Goal: Task Accomplishment & Management: Complete application form

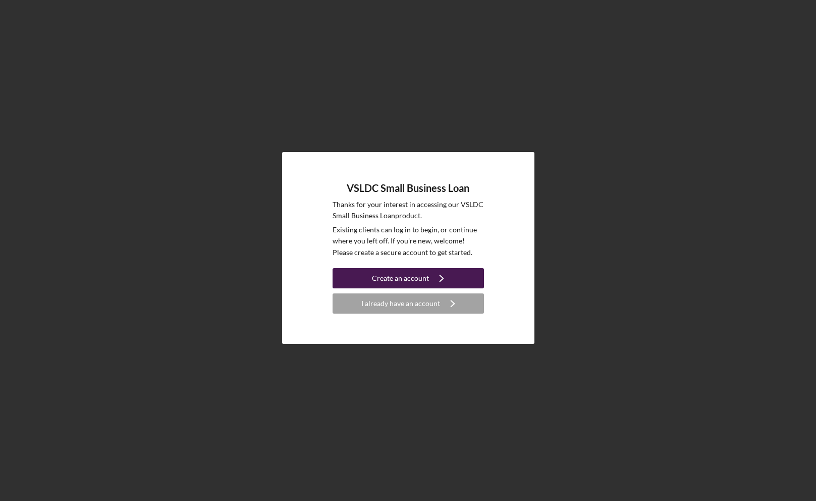
click at [365, 277] on button "Create an account Icon/Navigate" at bounding box center [408, 278] width 151 height 20
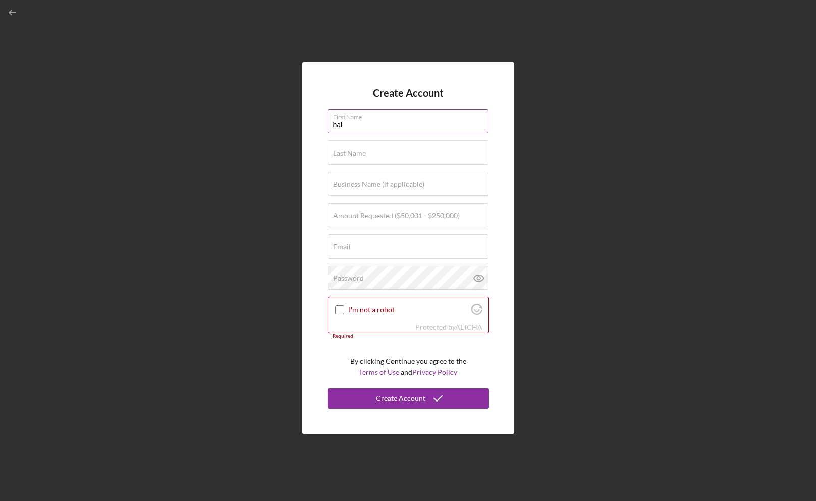
type input "hal"
type input "suetsugu"
type input "[PERSON_NAME] Associates, Inc."
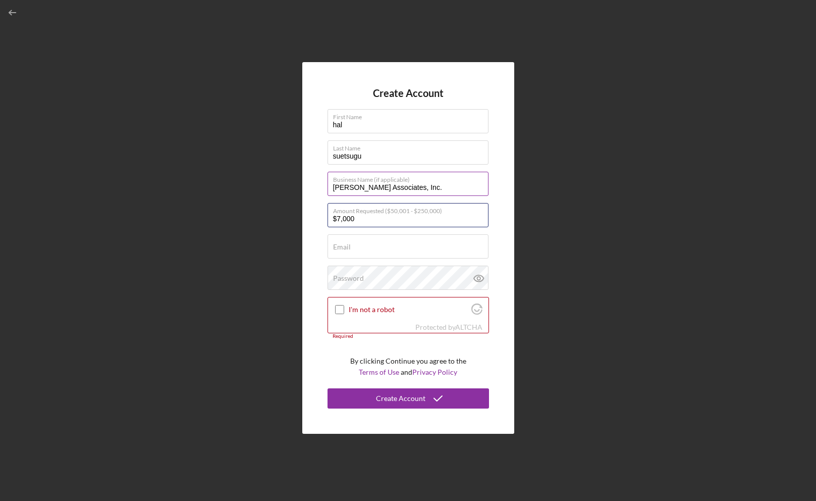
type input "$70,000"
drag, startPoint x: 356, startPoint y: 243, endPoint x: 293, endPoint y: 285, distance: 75.9
click at [395, 250] on input "Email" at bounding box center [408, 246] width 161 height 24
type input "[EMAIL_ADDRESS][DOMAIN_NAME]"
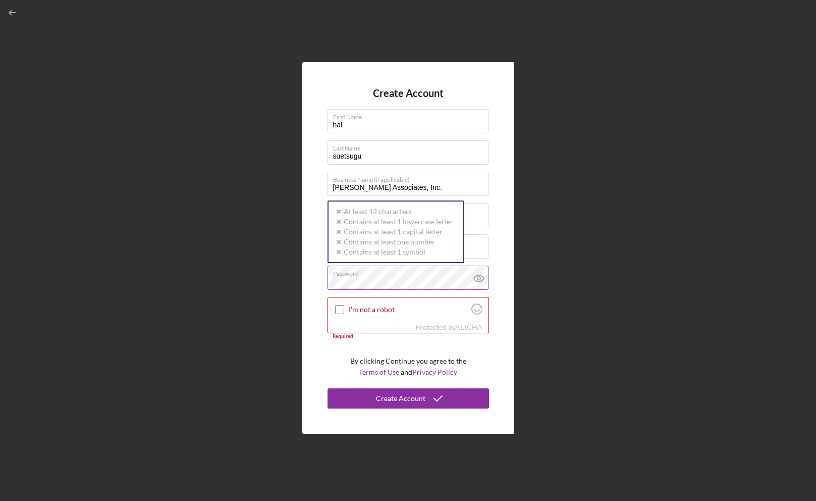
click at [395, 279] on icon at bounding box center [478, 278] width 3 height 3
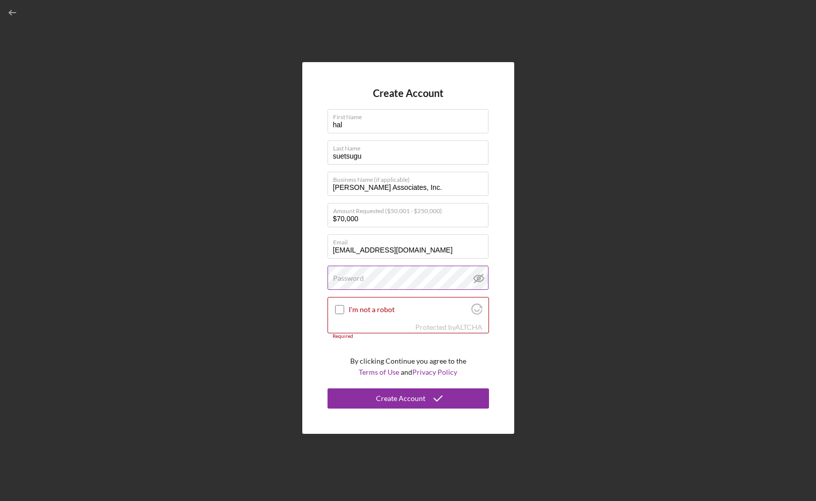
click at [355, 282] on label "Password" at bounding box center [348, 278] width 31 height 8
click at [338, 308] on input "I'm not a robot" at bounding box center [339, 309] width 9 height 9
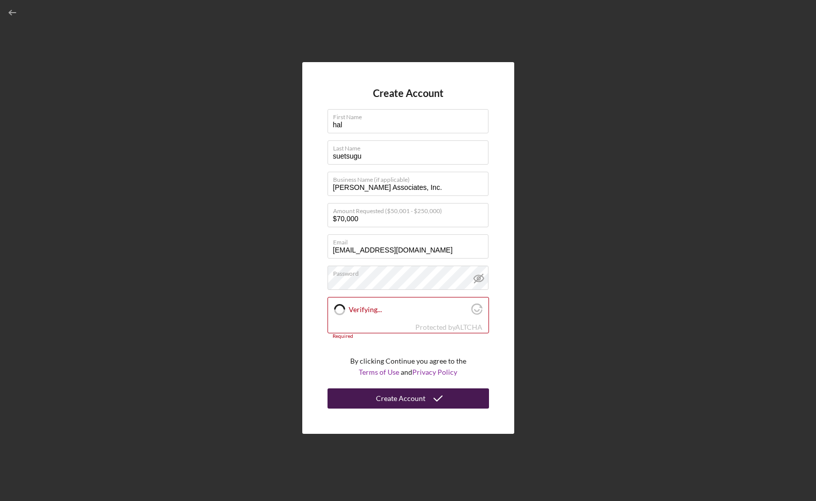
checkbox input "true"
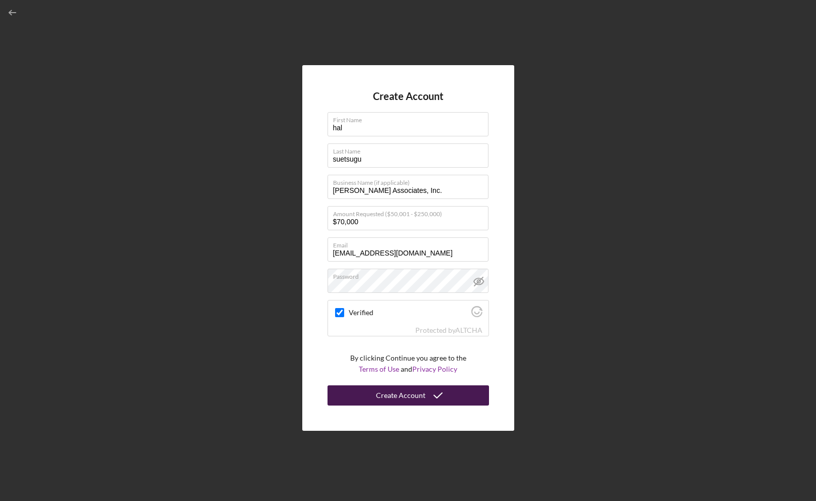
click at [377, 372] on button "Create Account" at bounding box center [408, 395] width 161 height 20
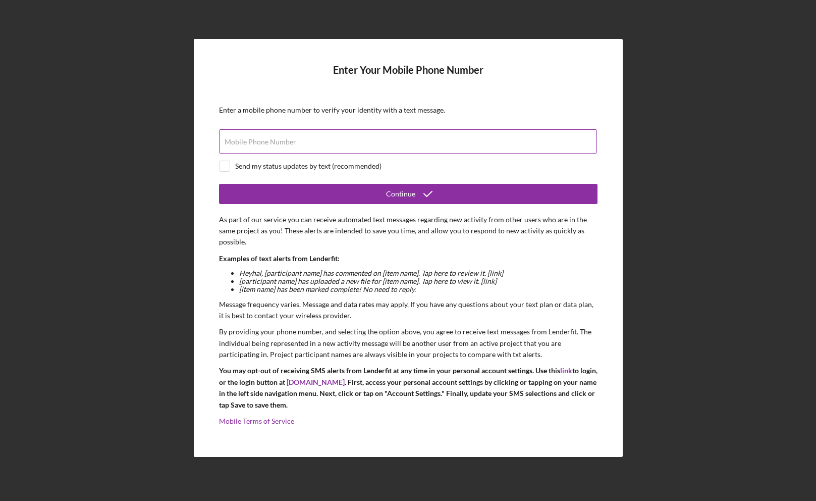
click at [250, 143] on label "Mobile Phone Number" at bounding box center [261, 142] width 72 height 8
click at [250, 143] on input "Mobile Phone Number" at bounding box center [408, 141] width 378 height 24
type input "[PHONE_NUMBER]"
click at [221, 171] on input "checkbox" at bounding box center [225, 166] width 10 height 10
checkbox input "true"
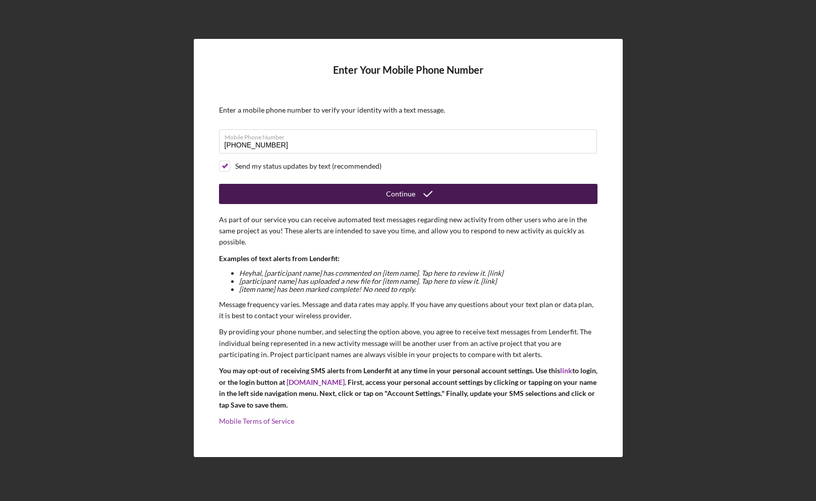
click at [281, 191] on button "Continue" at bounding box center [408, 194] width 378 height 20
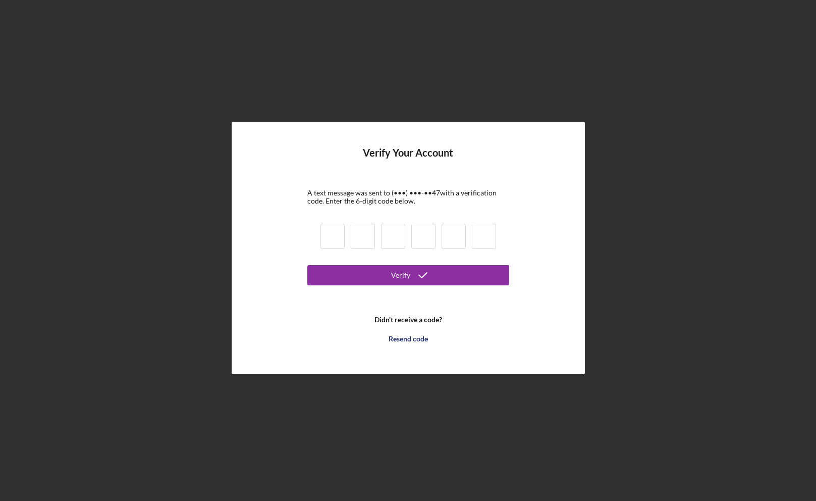
click at [331, 236] on input at bounding box center [332, 236] width 24 height 25
type input "2"
type input "5"
type input "7"
type input "5"
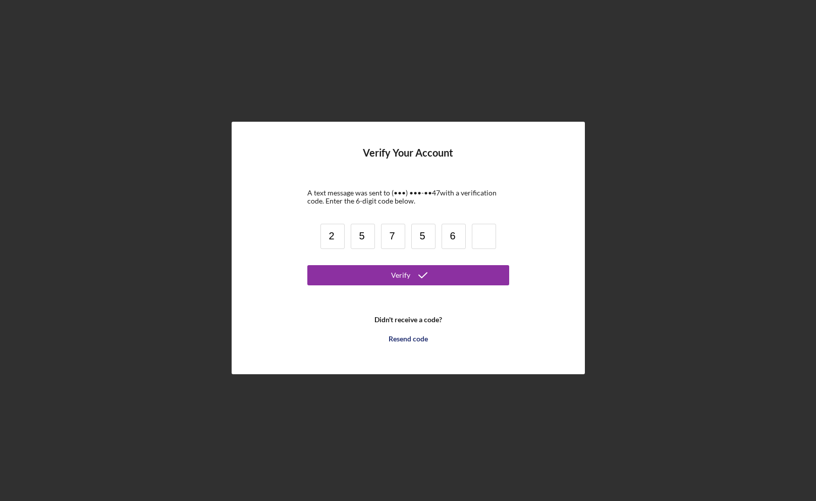
type input "6"
type input "1"
click at [385, 285] on form "Verify Your Account A text message was sent to (•••) •••-•• 47 with a verificat…" at bounding box center [408, 247] width 202 height 201
click at [359, 271] on button "Verify" at bounding box center [408, 275] width 202 height 20
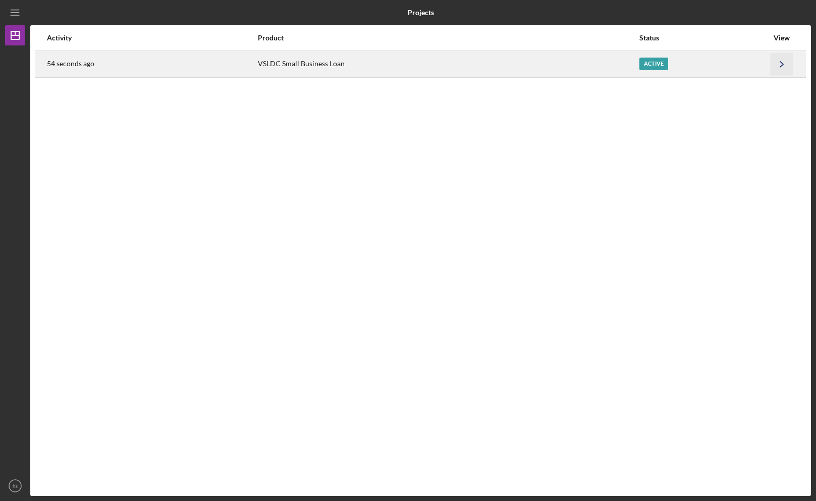
click at [395, 64] on icon "Icon/Navigate" at bounding box center [782, 63] width 23 height 23
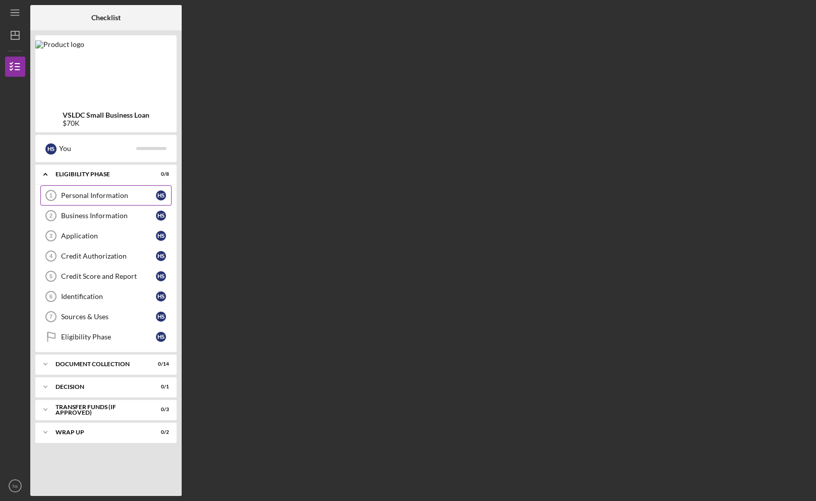
click at [76, 198] on div "Personal Information" at bounding box center [108, 195] width 95 height 8
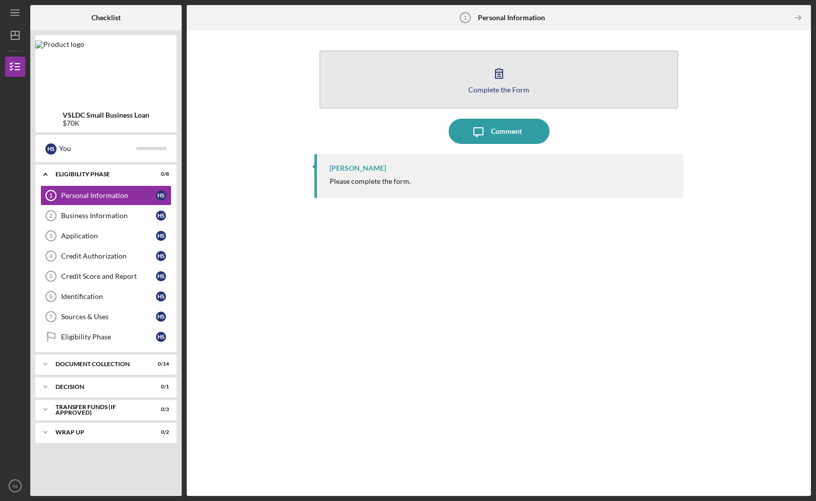
click at [395, 77] on icon "button" at bounding box center [498, 73] width 25 height 25
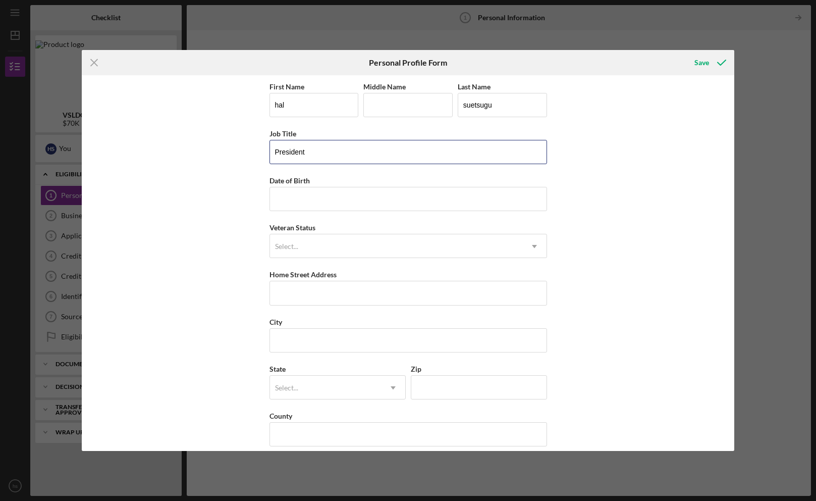
type input "President"
type input "[DATE]"
click at [341, 239] on div "Select..." at bounding box center [396, 246] width 252 height 23
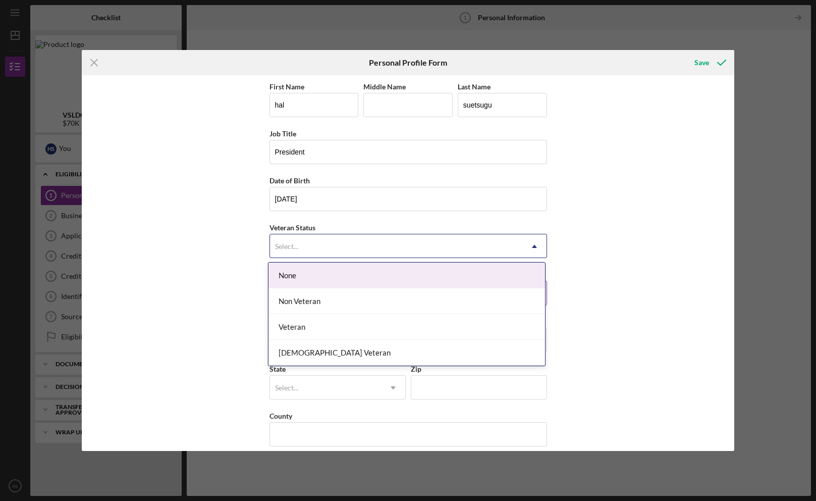
click at [321, 277] on div "None" at bounding box center [406, 275] width 277 height 26
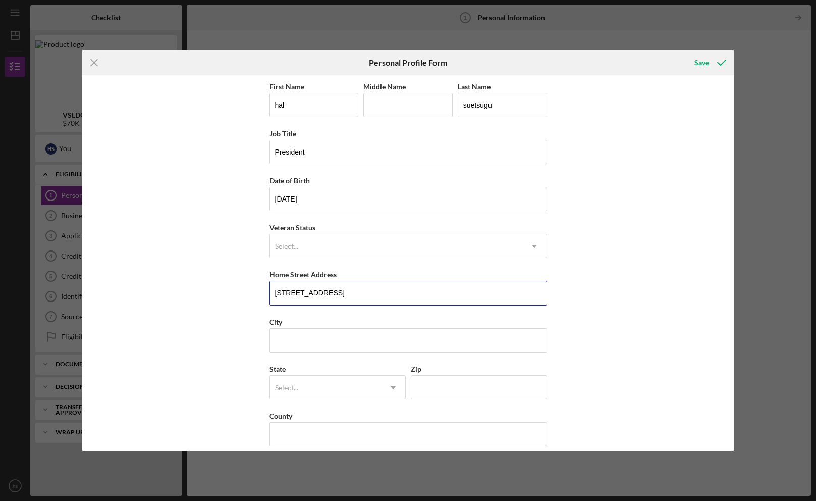
scroll to position [11, 0]
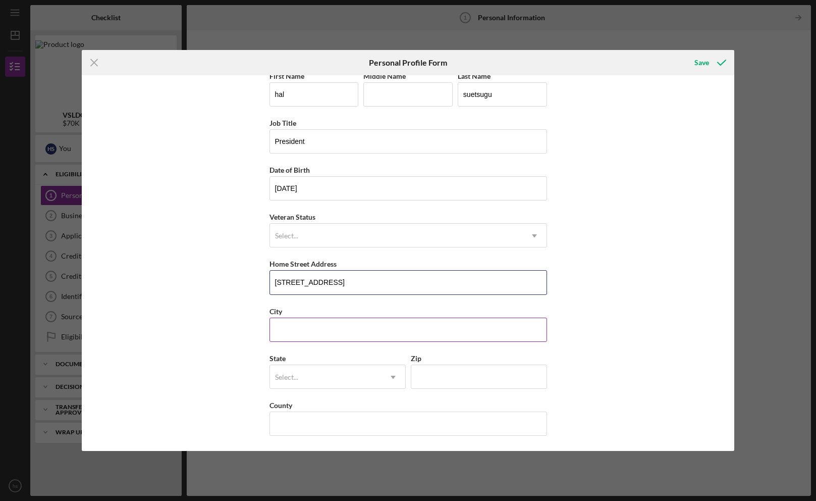
type input "[STREET_ADDRESS]"
drag, startPoint x: 477, startPoint y: 322, endPoint x: 466, endPoint y: 314, distance: 14.1
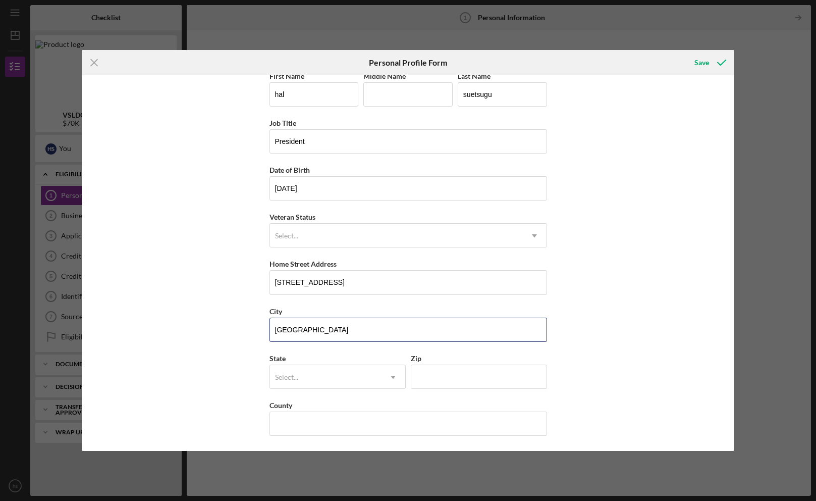
type input "[GEOGRAPHIC_DATA]"
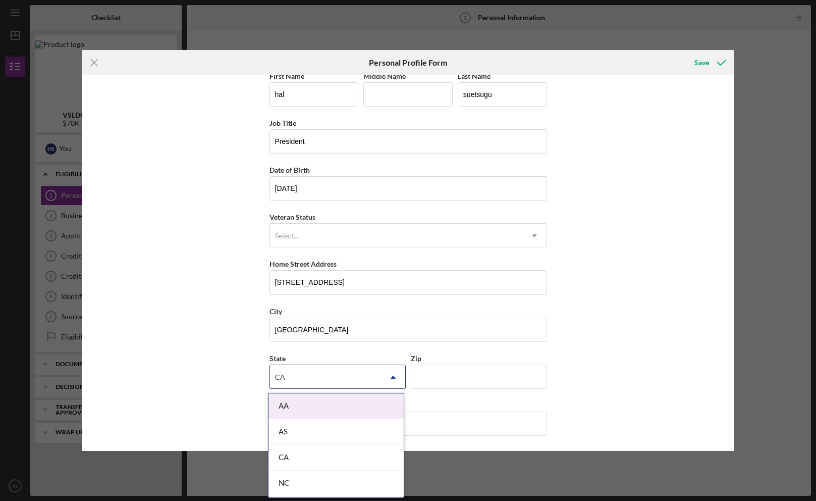
type input "CA"
drag, startPoint x: 293, startPoint y: 372, endPoint x: 307, endPoint y: 376, distance: 15.1
click at [307, 372] on div "AA" at bounding box center [325, 376] width 111 height 23
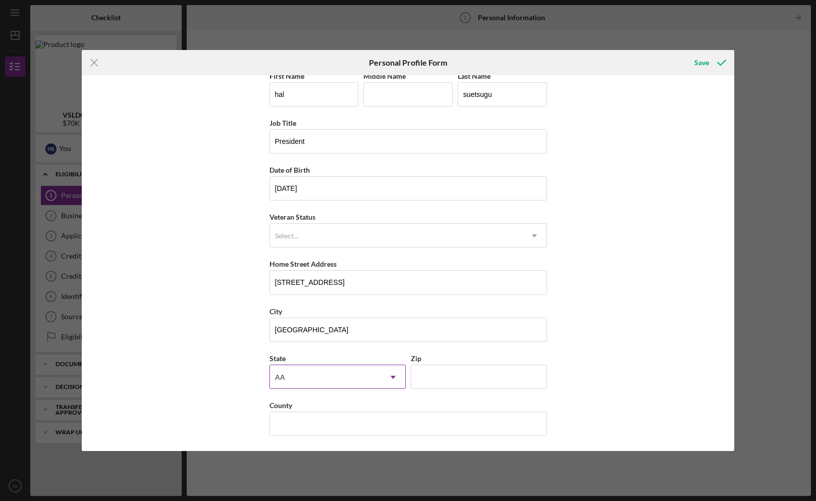
drag, startPoint x: 303, startPoint y: 377, endPoint x: 276, endPoint y: 375, distance: 27.8
click at [276, 372] on div "AA" at bounding box center [325, 376] width 111 height 23
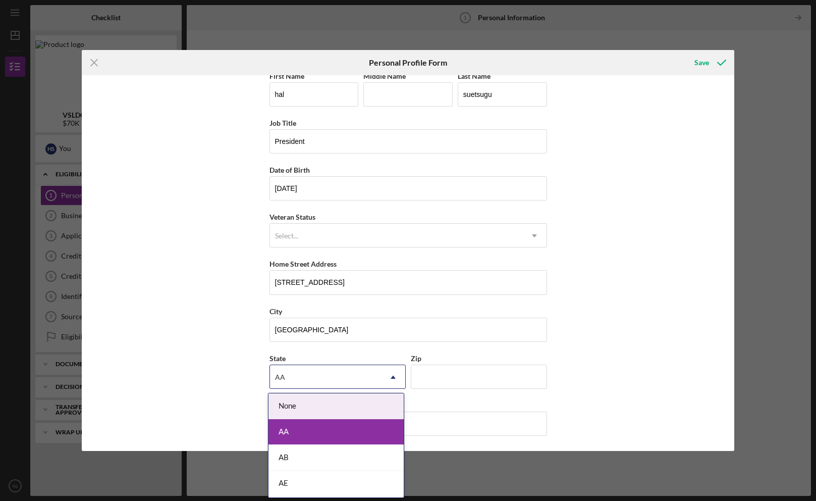
click at [280, 372] on div "AA" at bounding box center [280, 377] width 12 height 8
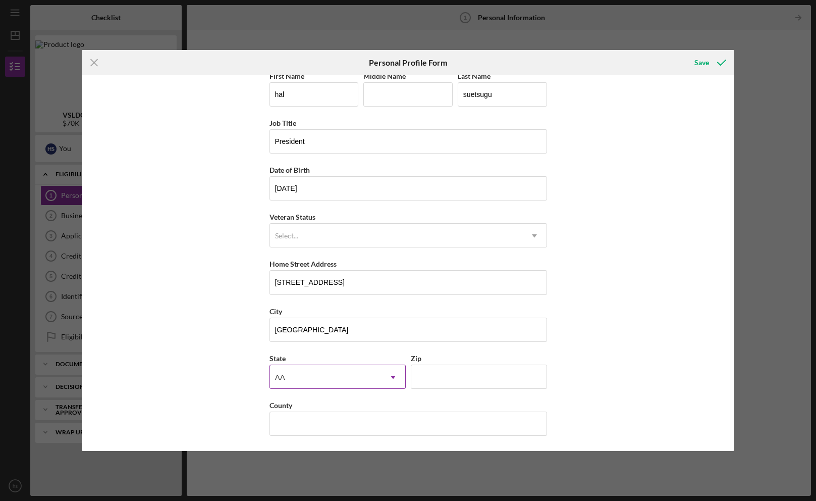
drag, startPoint x: 280, startPoint y: 377, endPoint x: 303, endPoint y: 374, distance: 23.4
click at [280, 372] on div "AA" at bounding box center [280, 377] width 10 height 8
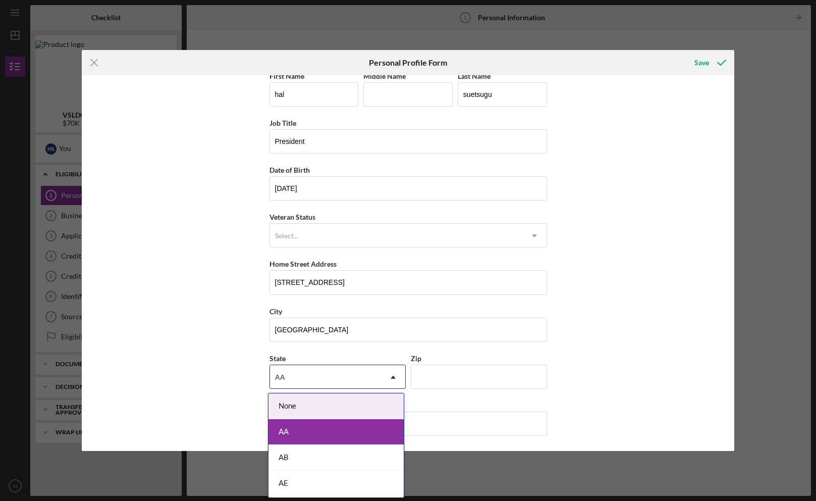
click at [392, 372] on use at bounding box center [393, 376] width 5 height 3
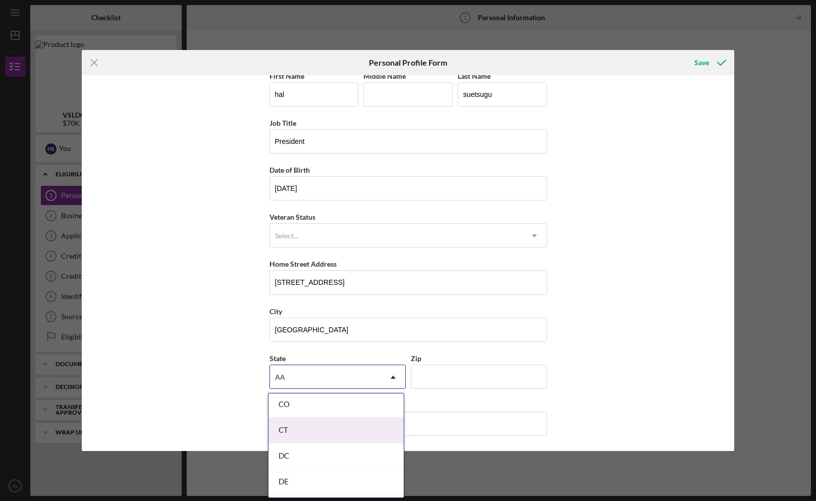
scroll to position [292, 0]
click at [290, 372] on div "CA" at bounding box center [335, 398] width 135 height 26
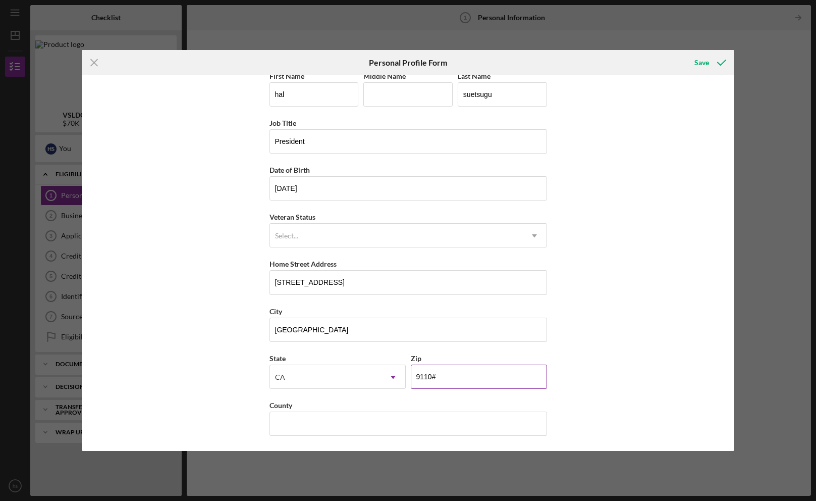
type input "91108"
drag, startPoint x: 334, startPoint y: 415, endPoint x: 322, endPoint y: 418, distance: 11.9
click at [395, 372] on input "County" at bounding box center [408, 423] width 278 height 24
click at [296, 372] on input "County" at bounding box center [408, 423] width 278 height 24
type input "u"
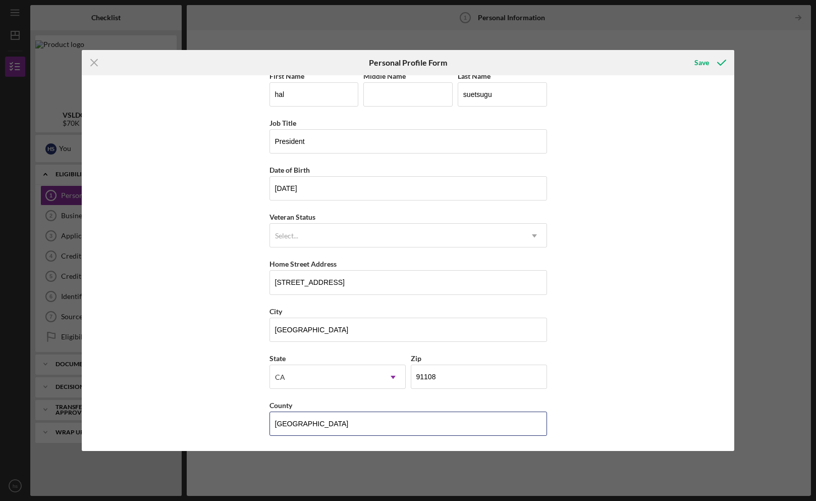
type input "[GEOGRAPHIC_DATA]"
click at [395, 372] on div "First Name [PERSON_NAME] Middle Name Last Name suetsugu Job Title President Dat…" at bounding box center [408, 262] width 653 height 375
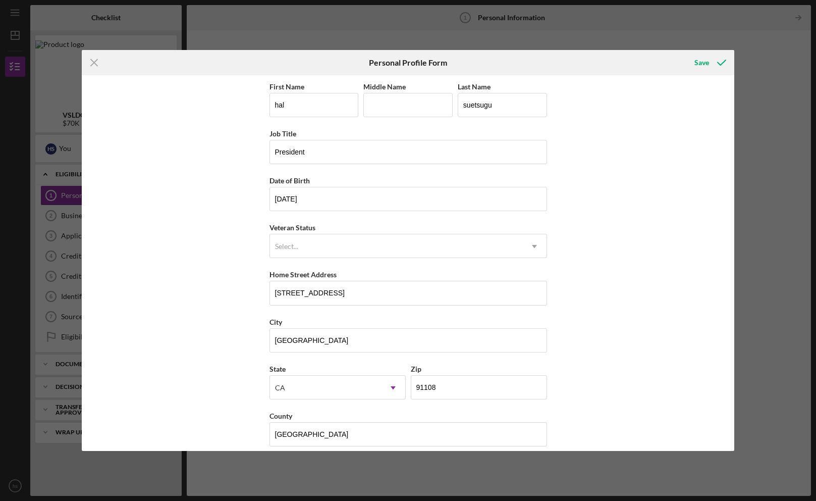
scroll to position [11, 0]
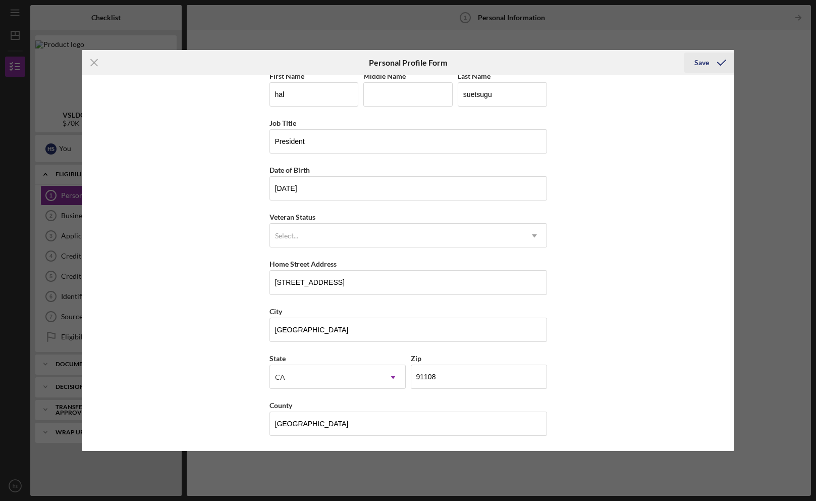
click at [395, 62] on div "Save" at bounding box center [701, 62] width 15 height 20
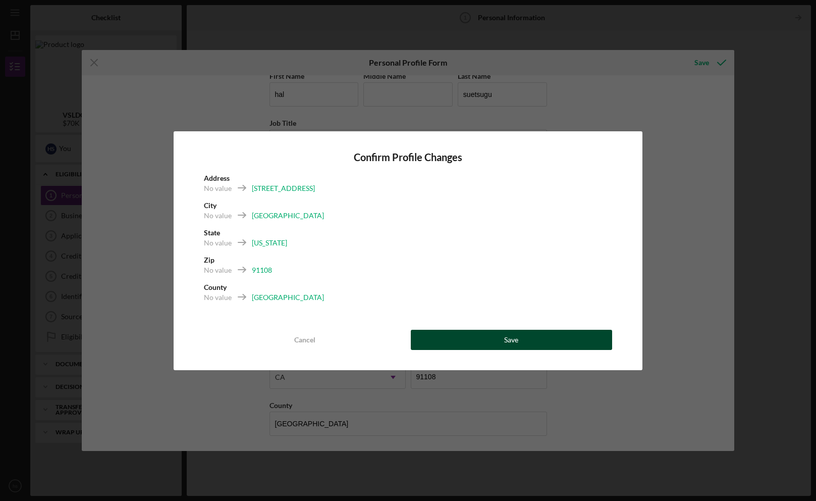
click at [395, 339] on button "Save" at bounding box center [511, 340] width 201 height 20
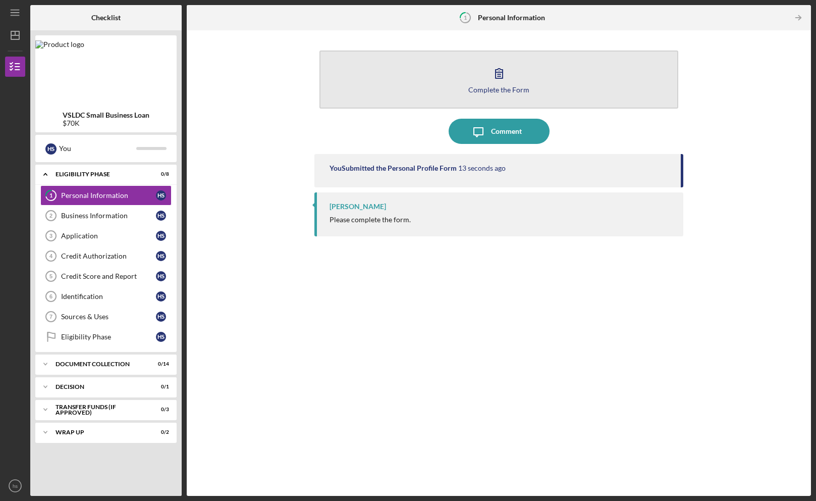
click at [395, 84] on button "Complete the Form Form" at bounding box center [498, 79] width 358 height 58
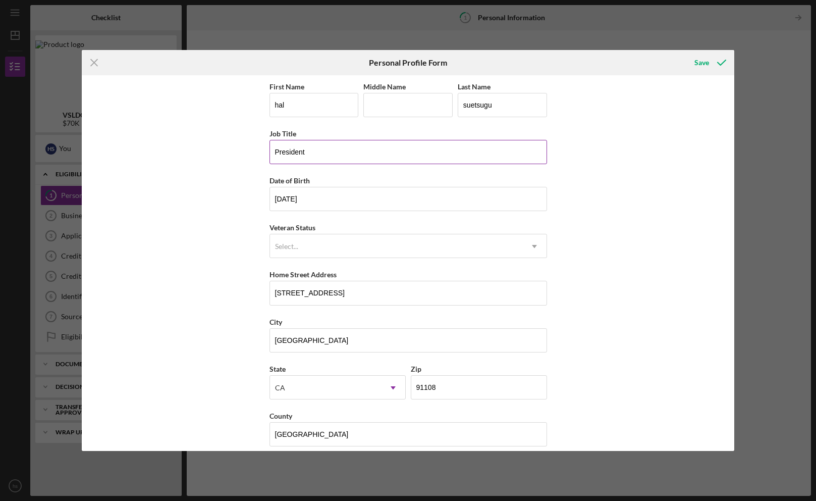
scroll to position [11, 0]
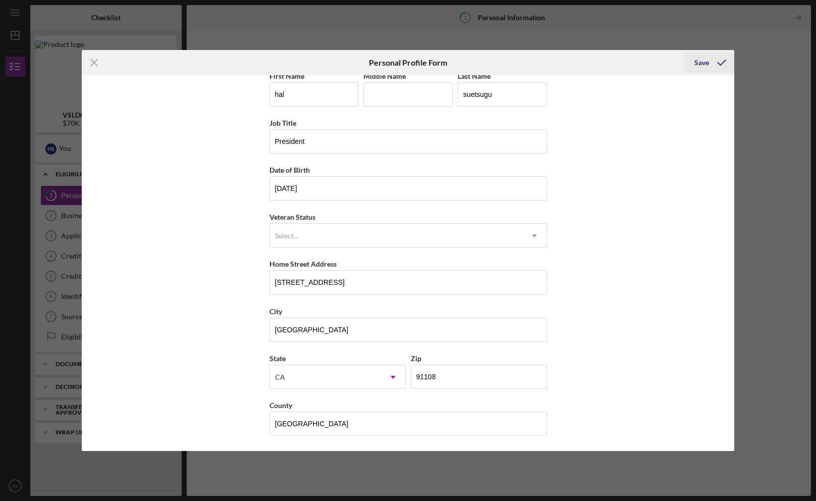
click at [395, 62] on div "Save" at bounding box center [701, 62] width 15 height 20
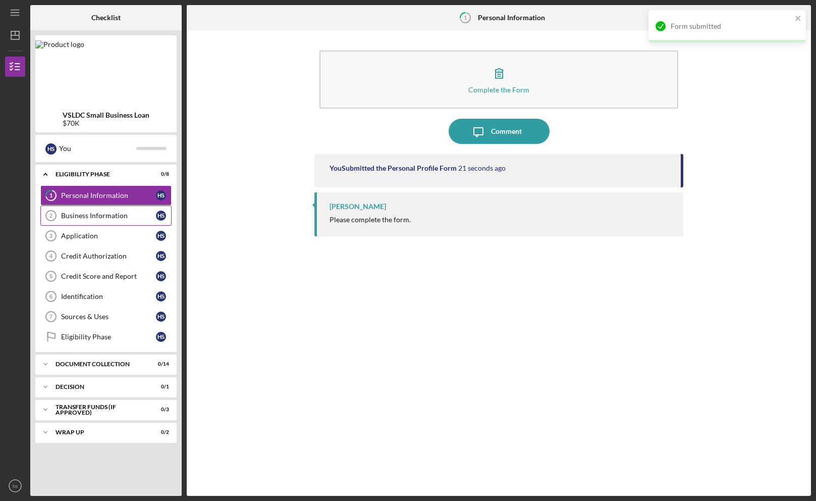
click at [85, 215] on div "Business Information" at bounding box center [108, 215] width 95 height 8
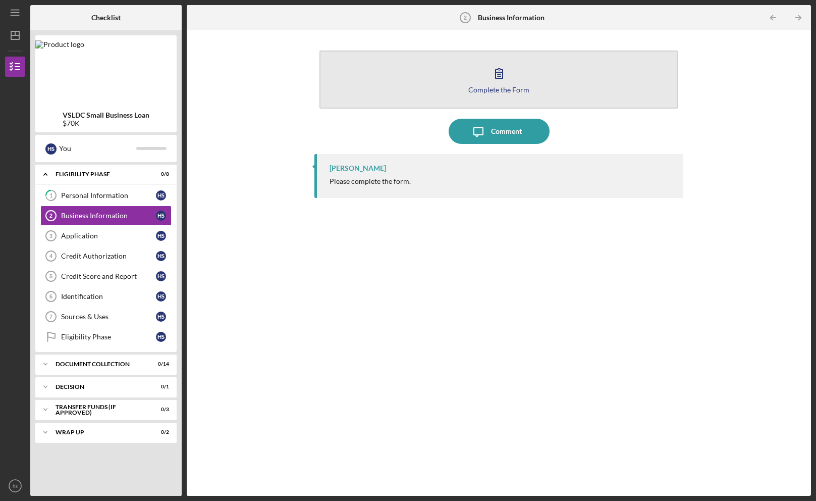
click at [395, 75] on icon "button" at bounding box center [498, 73] width 25 height 25
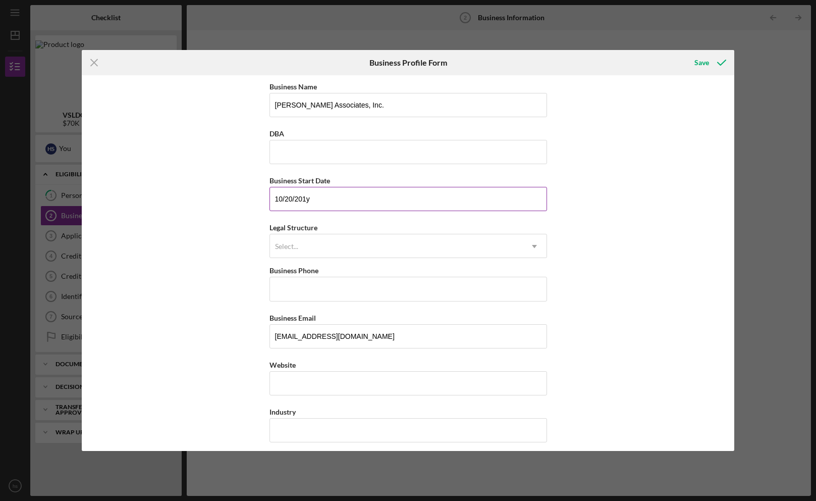
type input "[DATE]"
click at [342, 234] on div "Select... Icon/Dropdown Arrow" at bounding box center [408, 246] width 278 height 24
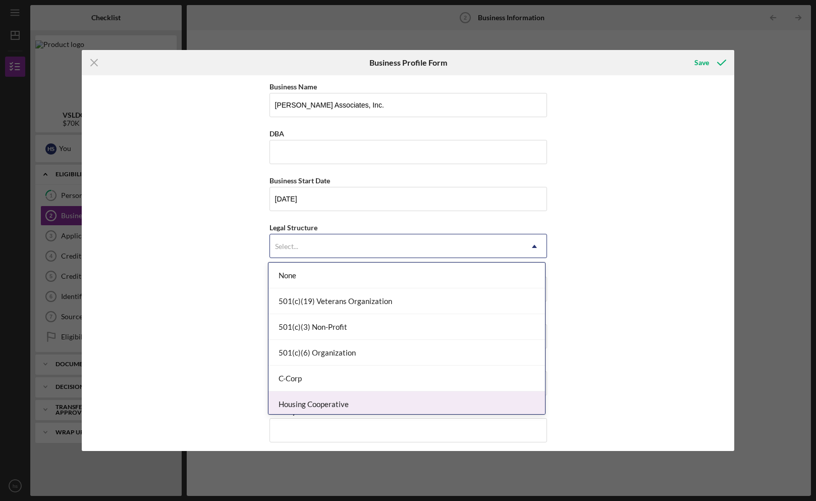
drag, startPoint x: 309, startPoint y: 376, endPoint x: 501, endPoint y: 408, distance: 194.4
click at [395, 372] on div "None 501(c)(19) Veterans Organization 501(c)(3) Non-Profit 501(c)(6) Organizati…" at bounding box center [406, 337] width 277 height 151
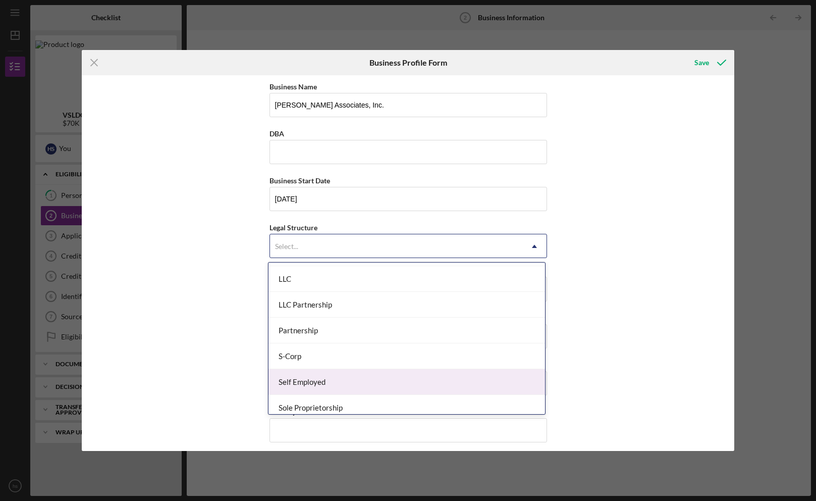
scroll to position [174, 0]
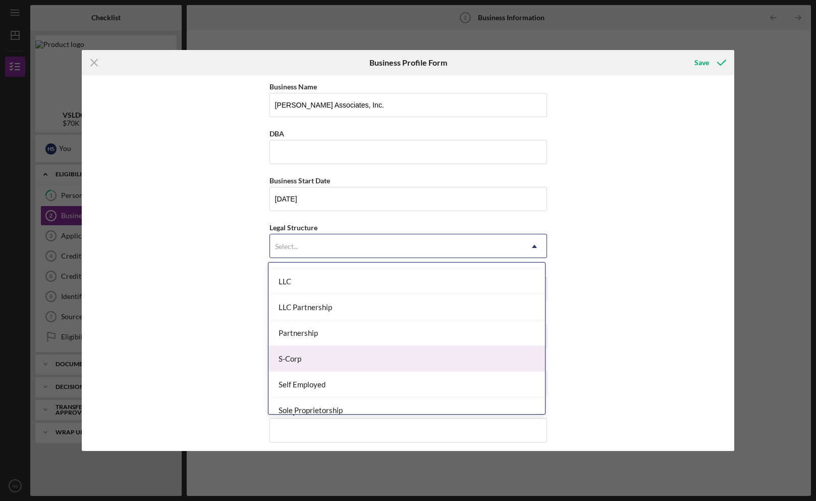
click at [332, 351] on div "S-Corp" at bounding box center [406, 359] width 277 height 26
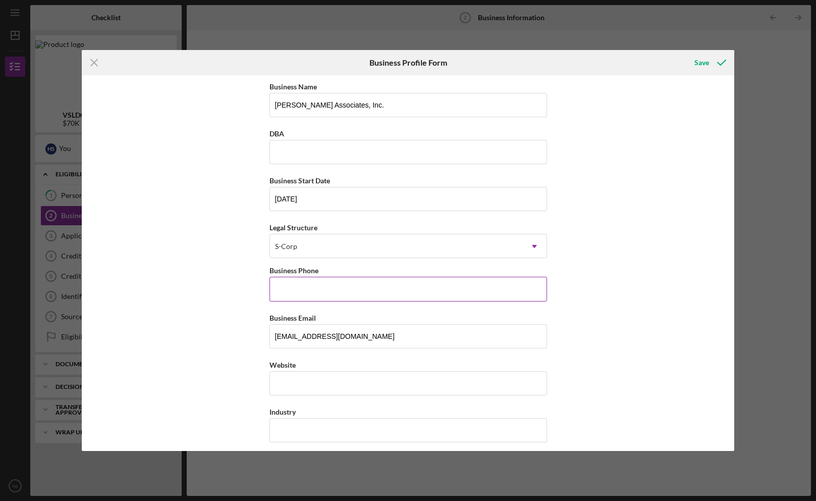
click at [301, 288] on input "Business Phone" at bounding box center [408, 289] width 278 height 24
type input "[PHONE_NUMBER]"
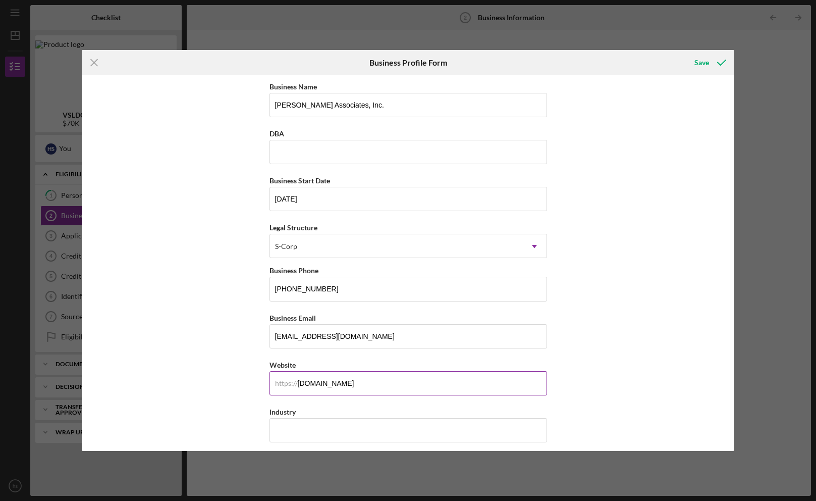
drag, startPoint x: 296, startPoint y: 386, endPoint x: 291, endPoint y: 386, distance: 5.1
click at [295, 372] on div "https:// Website [DOMAIN_NAME]" at bounding box center [408, 376] width 278 height 37
type input "[DOMAIN_NAME]"
click at [287, 372] on input "Industry" at bounding box center [408, 430] width 278 height 24
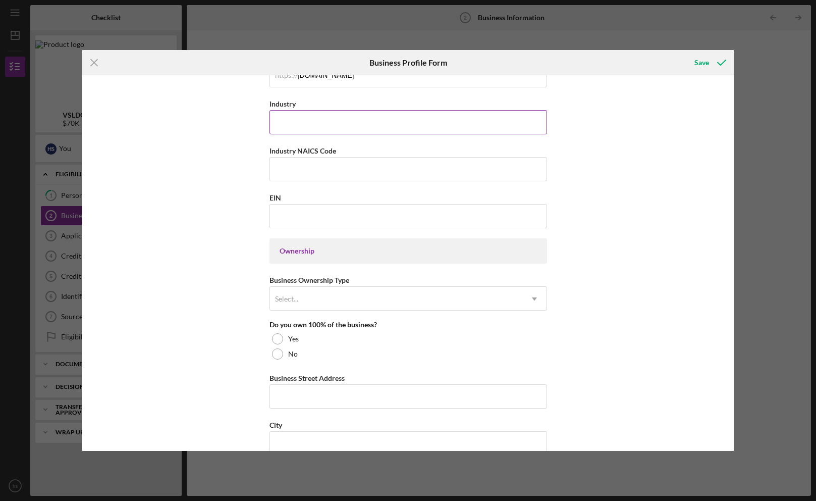
click at [395, 122] on input "Industry" at bounding box center [408, 122] width 278 height 24
type input "g"
type input "government planning"
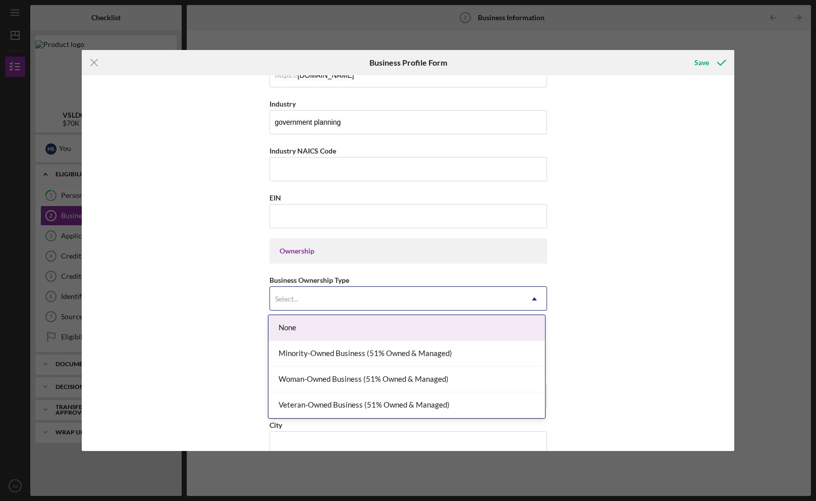
click at [327, 301] on div "Select..." at bounding box center [396, 298] width 252 height 23
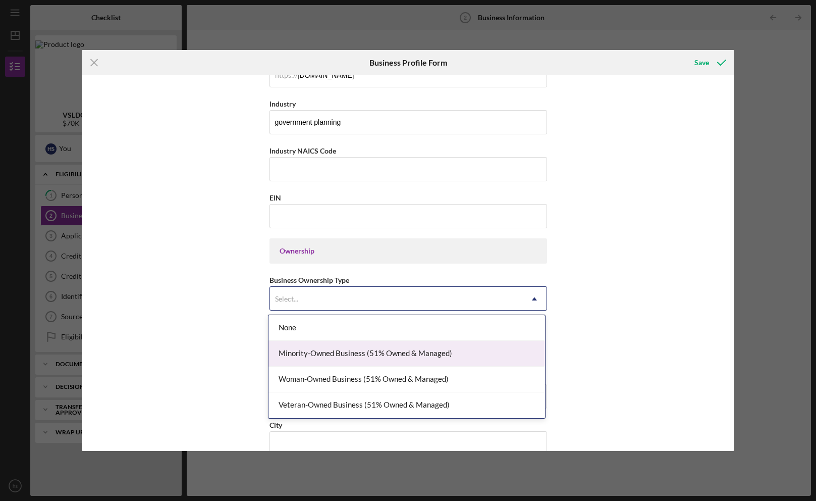
click at [359, 357] on div "Minority-Owned Business (51% Owned & Managed)" at bounding box center [406, 354] width 277 height 26
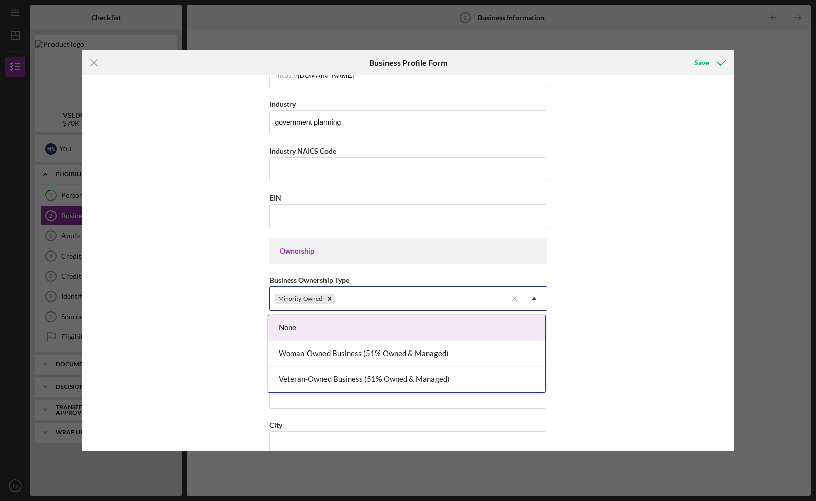
click at [395, 300] on icon "Icon/Dropdown Arrow" at bounding box center [534, 299] width 24 height 24
click at [395, 290] on div "Business Name [PERSON_NAME] Associates, Inc. DBA Business Start Date [DATE] Leg…" at bounding box center [408, 262] width 653 height 375
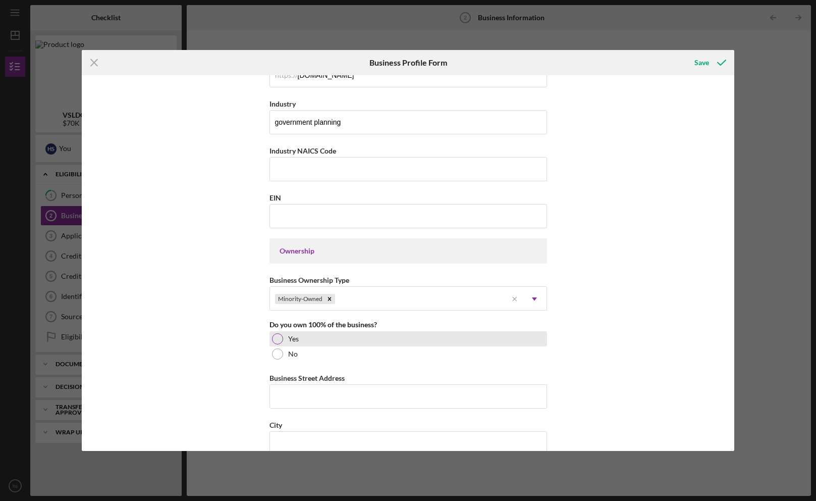
click at [276, 338] on div at bounding box center [277, 338] width 11 height 11
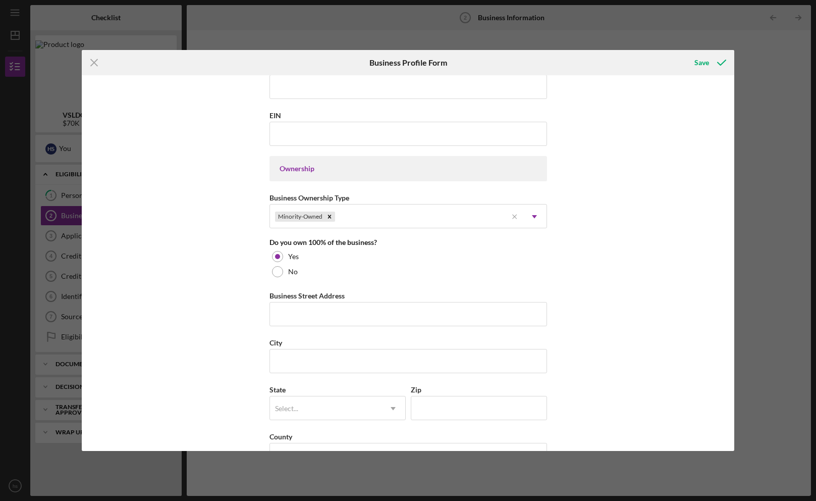
scroll to position [467, 0]
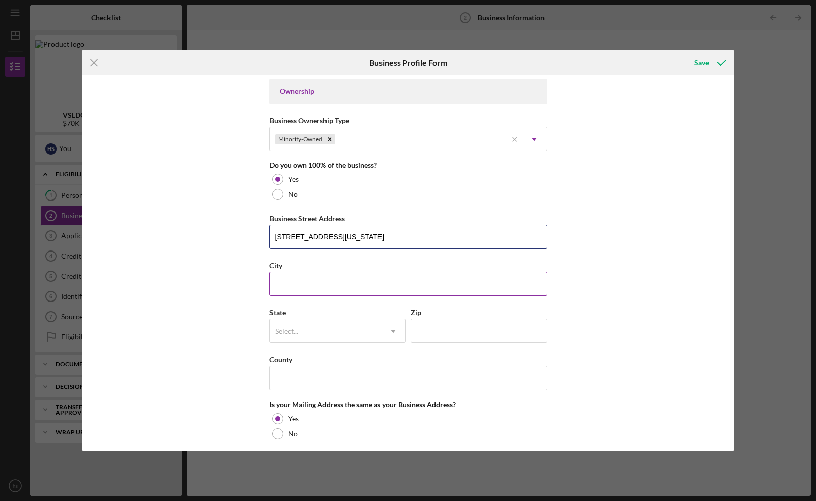
type input "[STREET_ADDRESS][US_STATE]"
type input "[GEOGRAPHIC_DATA]"
type input "c"
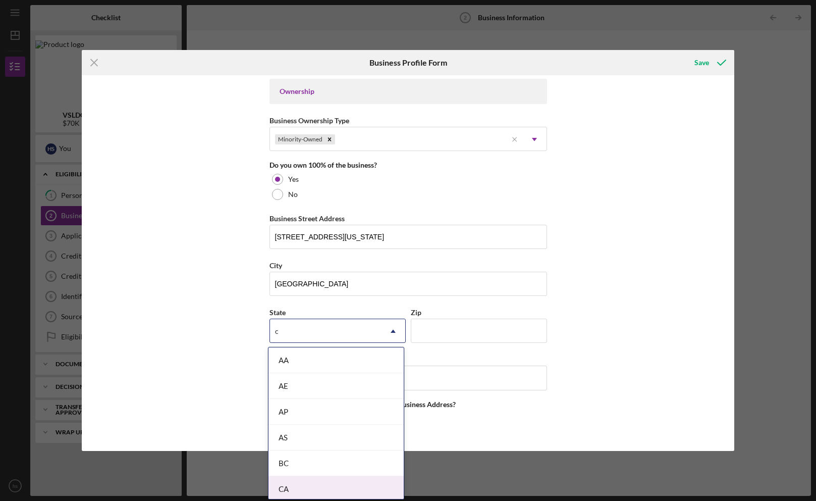
click at [339, 372] on div "CA" at bounding box center [335, 489] width 135 height 26
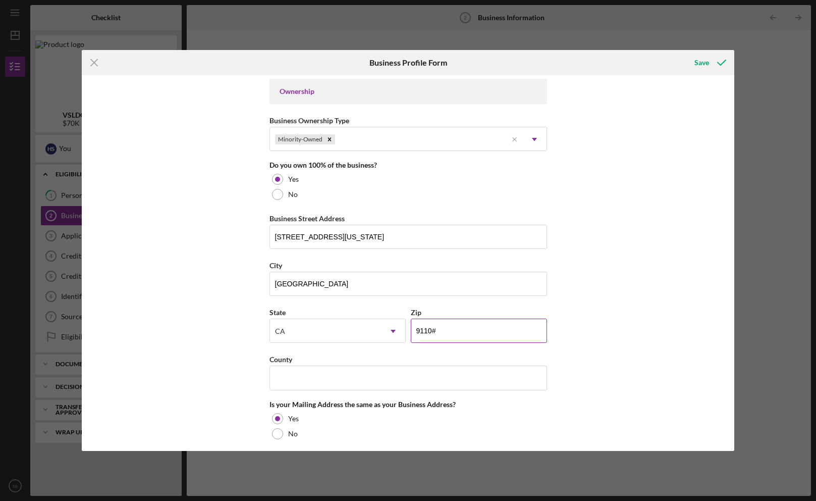
type input "91101"
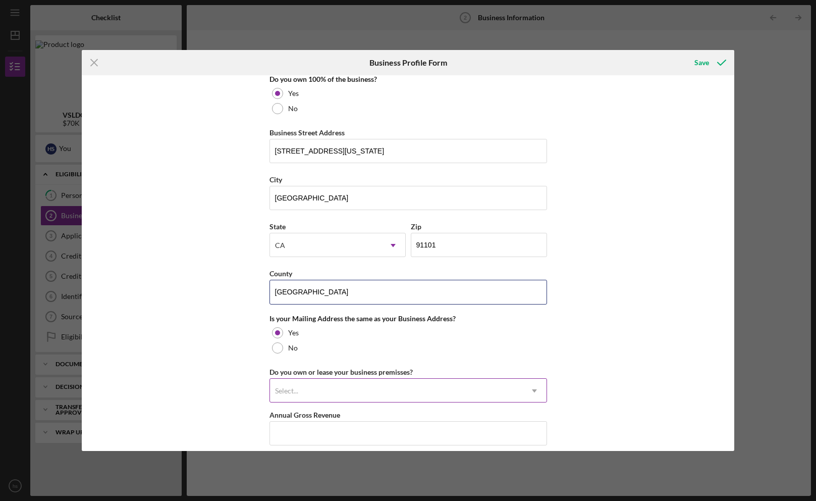
scroll to position [579, 0]
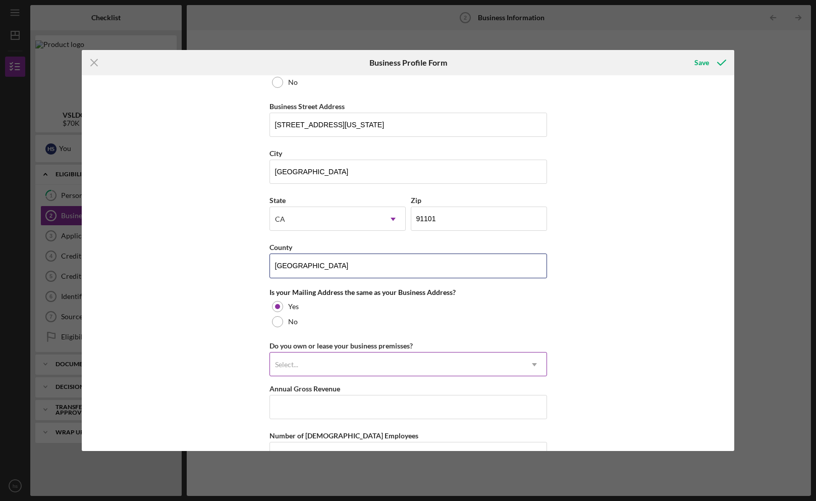
type input "[GEOGRAPHIC_DATA]"
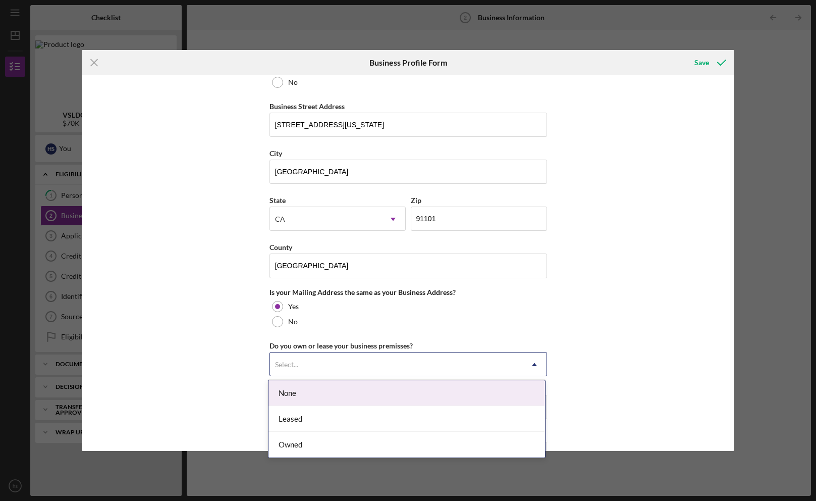
click at [318, 363] on div "Select..." at bounding box center [396, 364] width 252 height 23
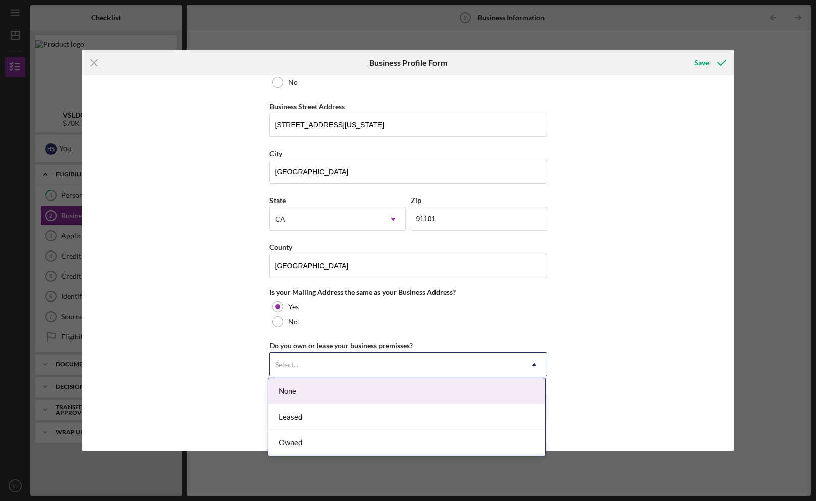
scroll to position [651, 0]
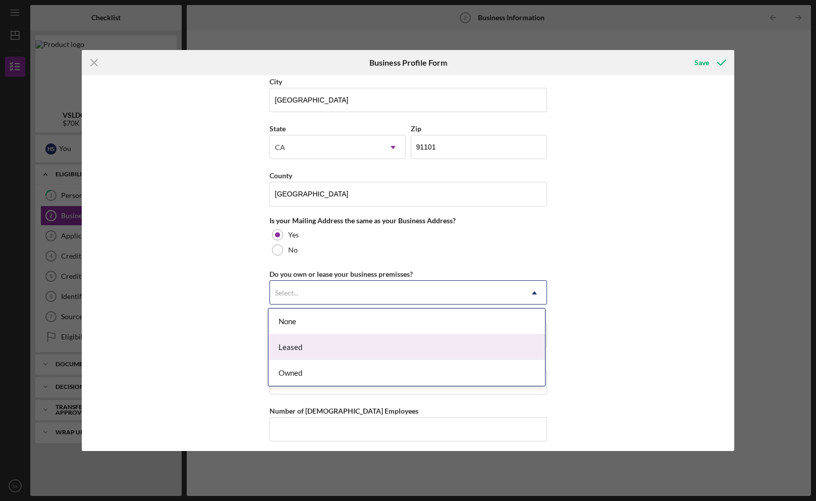
click at [301, 348] on div "Leased" at bounding box center [406, 347] width 277 height 26
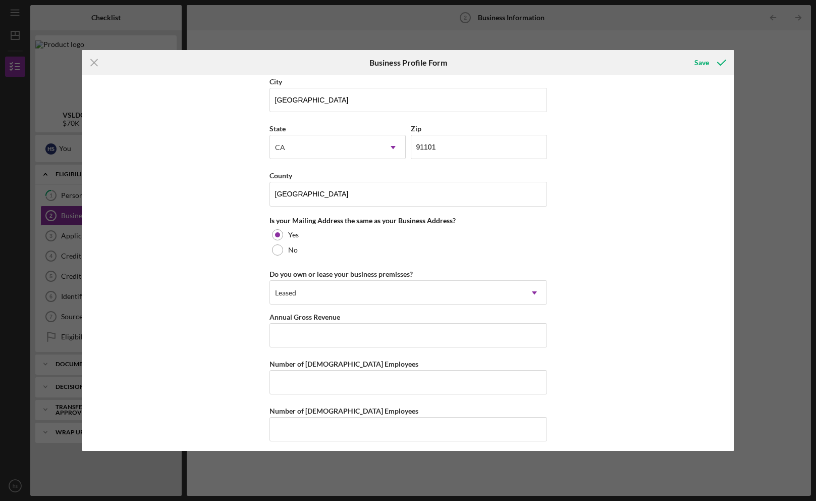
scroll to position [657, 0]
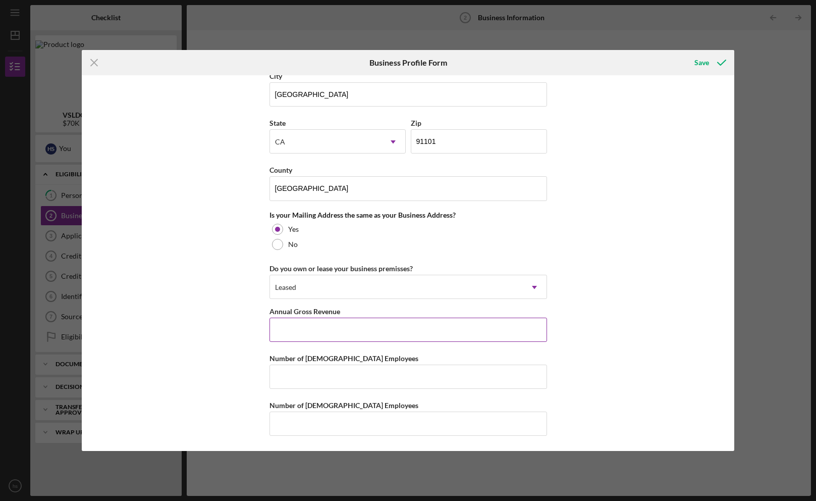
click at [304, 332] on input "Annual Gross Revenue" at bounding box center [408, 329] width 278 height 24
type input "$1,600,000"
click at [291, 367] on input "Number of [DEMOGRAPHIC_DATA] Employees" at bounding box center [408, 376] width 278 height 24
type input "9"
click at [311, 372] on input "Number of [DEMOGRAPHIC_DATA] Employees" at bounding box center [408, 423] width 278 height 24
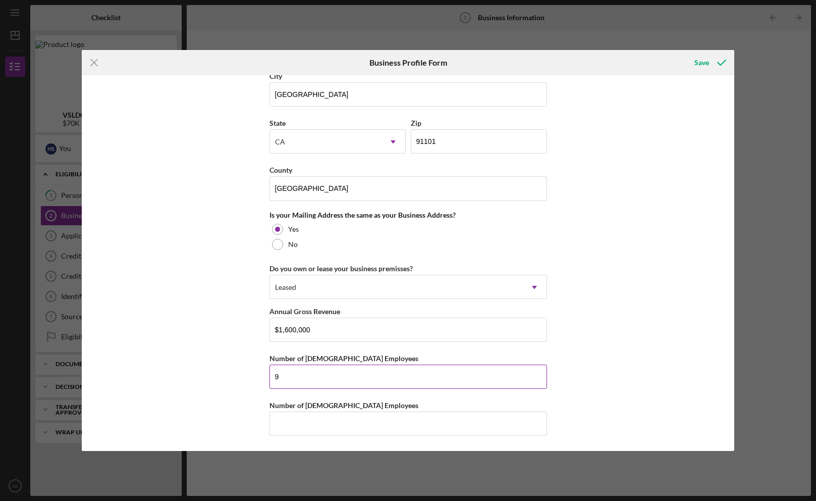
click at [290, 372] on input "9" at bounding box center [408, 376] width 278 height 24
type input "8"
drag, startPoint x: 276, startPoint y: 423, endPoint x: 232, endPoint y: 422, distance: 44.4
click at [276, 372] on input "Number of [DEMOGRAPHIC_DATA] Employees" at bounding box center [408, 423] width 278 height 24
type input "1"
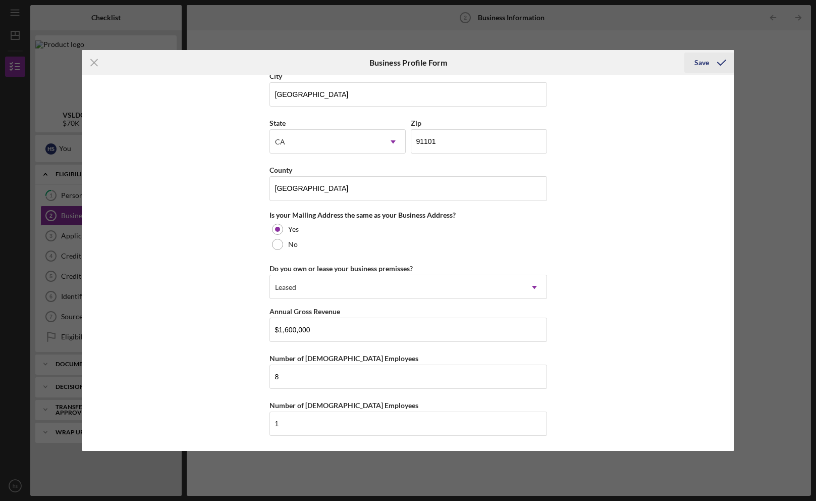
click at [395, 63] on div "Save" at bounding box center [701, 62] width 15 height 20
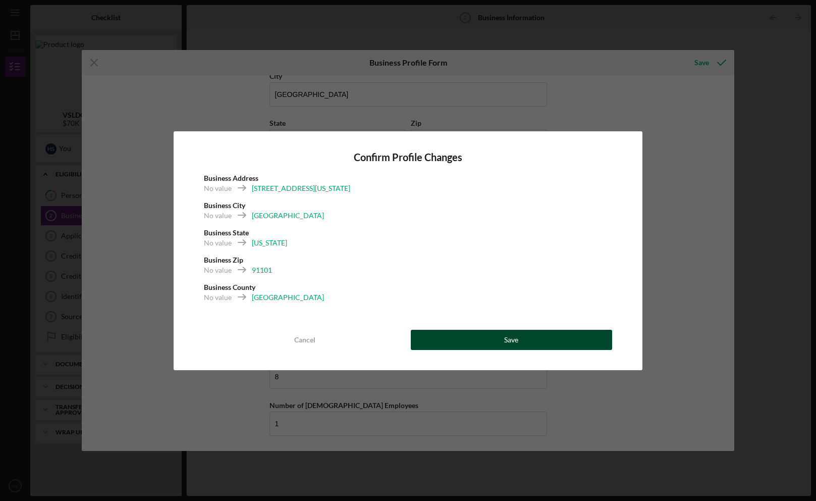
click at [395, 338] on button "Save" at bounding box center [511, 340] width 201 height 20
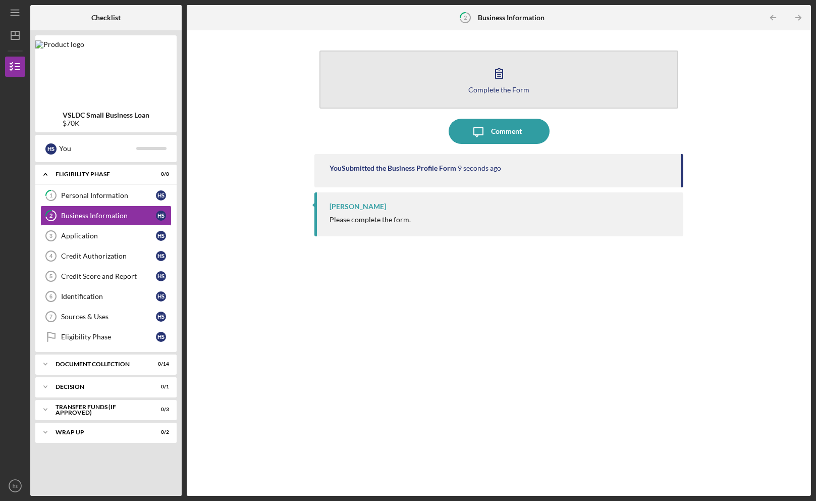
click at [395, 84] on icon "button" at bounding box center [498, 73] width 25 height 25
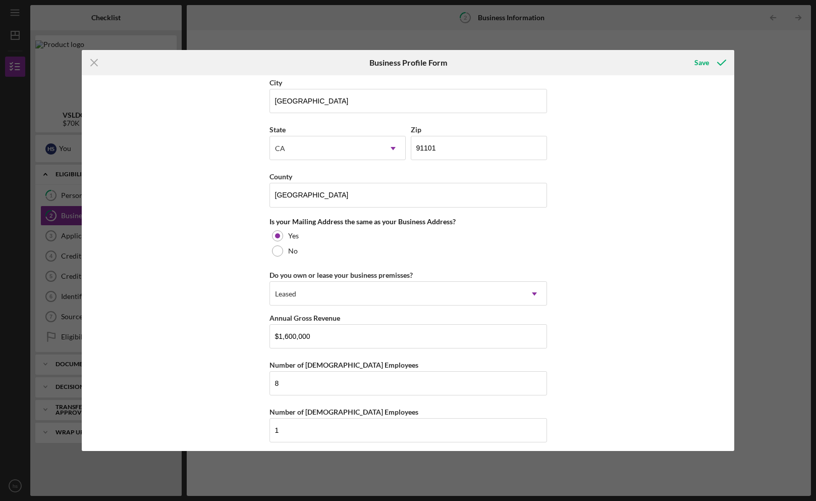
scroll to position [657, 0]
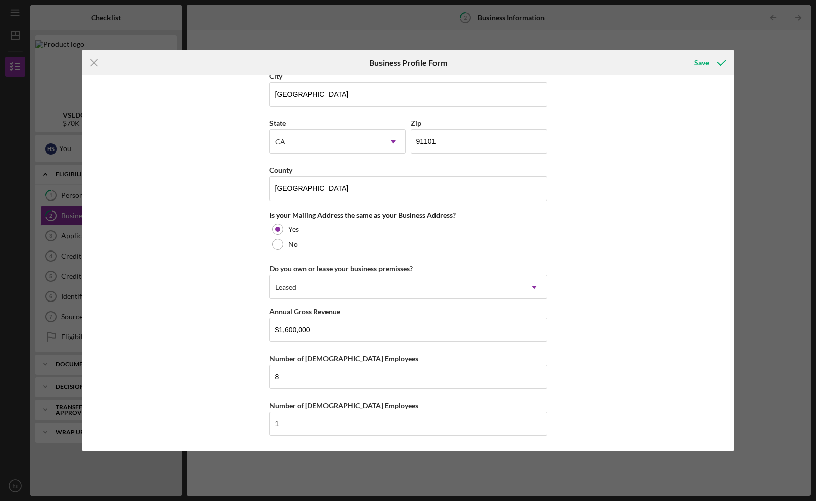
drag, startPoint x: 701, startPoint y: 57, endPoint x: 683, endPoint y: 73, distance: 24.6
click at [395, 57] on div "Save" at bounding box center [701, 62] width 15 height 20
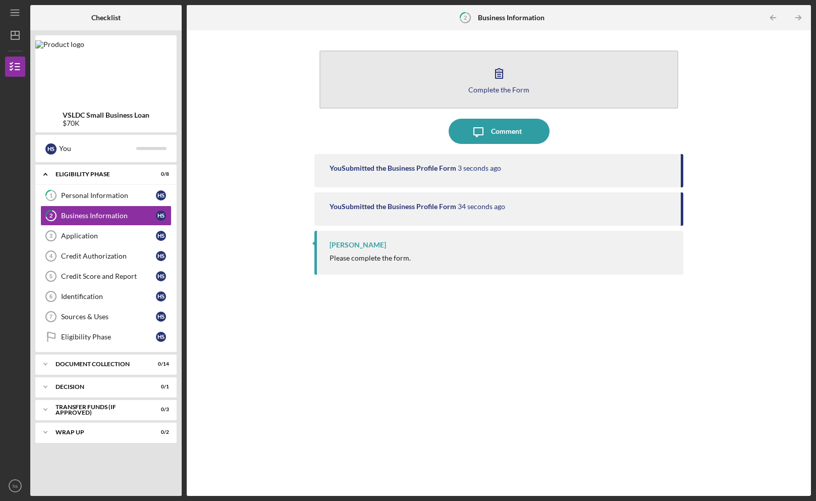
click at [395, 91] on div "Complete the Form" at bounding box center [498, 90] width 61 height 8
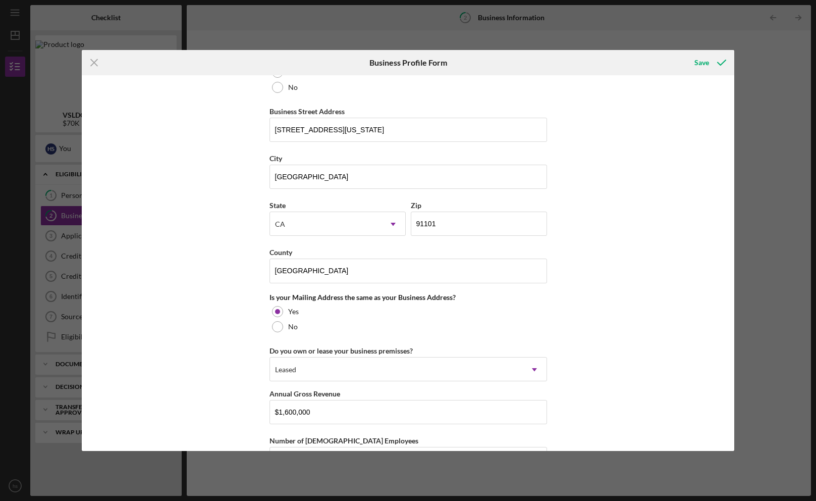
scroll to position [657, 0]
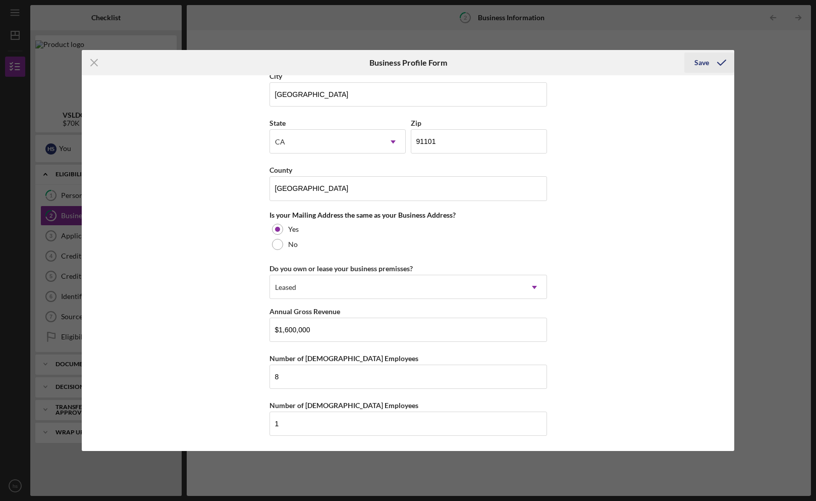
click at [395, 61] on div "Save" at bounding box center [701, 62] width 15 height 20
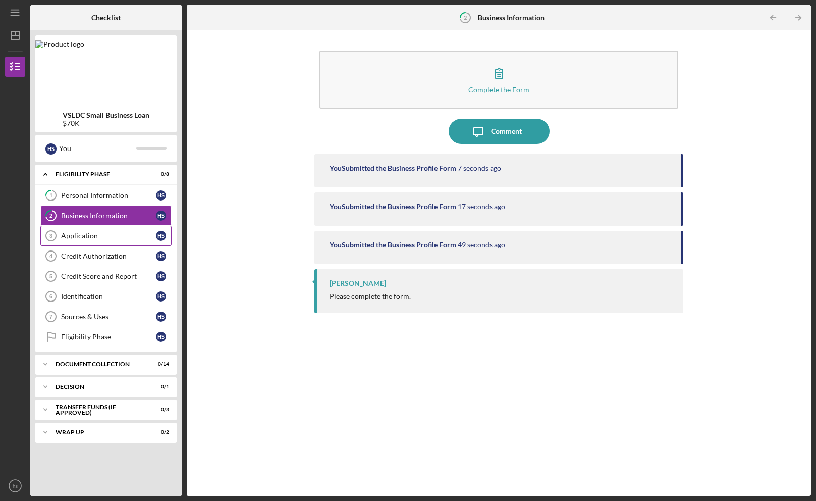
click at [82, 236] on div "Application" at bounding box center [108, 236] width 95 height 8
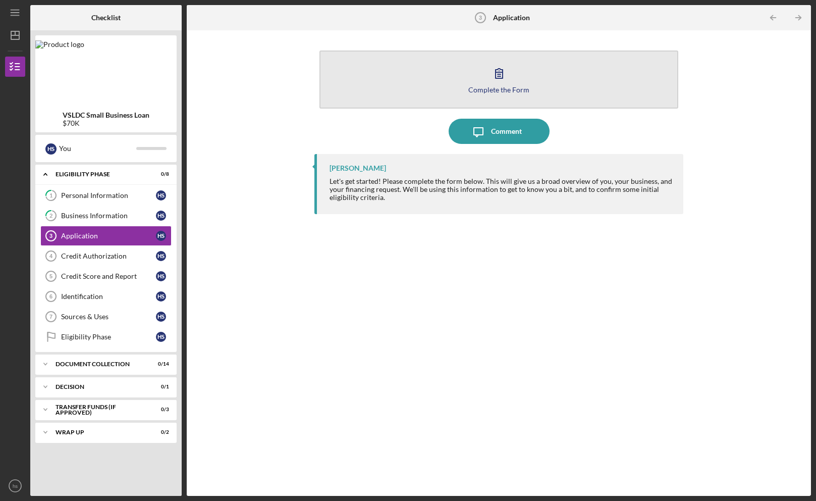
click at [395, 75] on icon "button" at bounding box center [498, 73] width 25 height 25
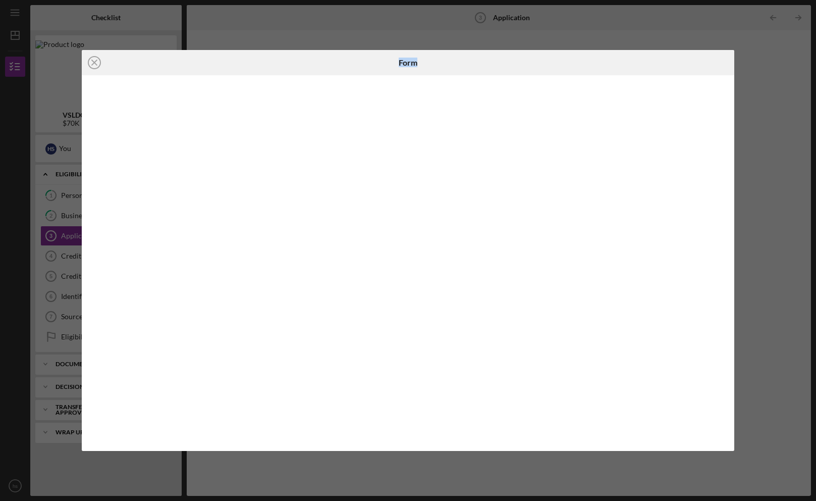
drag, startPoint x: 199, startPoint y: 66, endPoint x: 666, endPoint y: 46, distance: 467.7
click at [395, 47] on div "Icon/Close Form" at bounding box center [408, 250] width 816 height 501
click at [257, 22] on div "Icon/Close Form" at bounding box center [408, 250] width 816 height 501
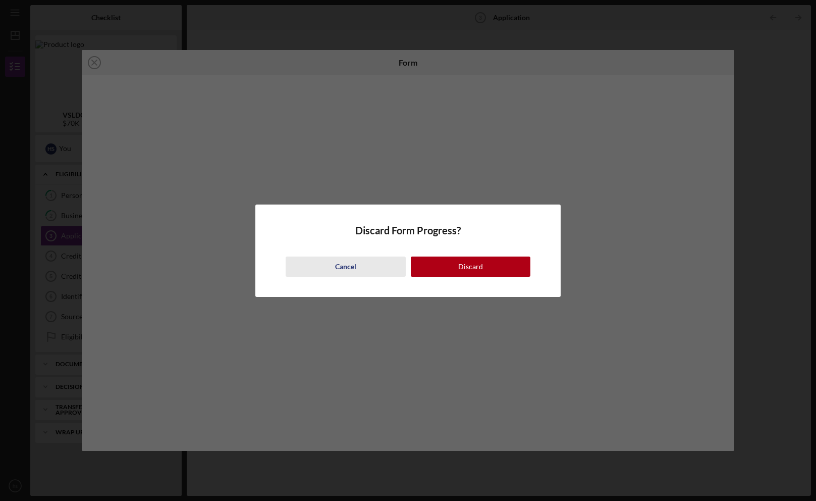
click at [306, 271] on button "Cancel" at bounding box center [346, 266] width 120 height 20
